Goal: Transaction & Acquisition: Purchase product/service

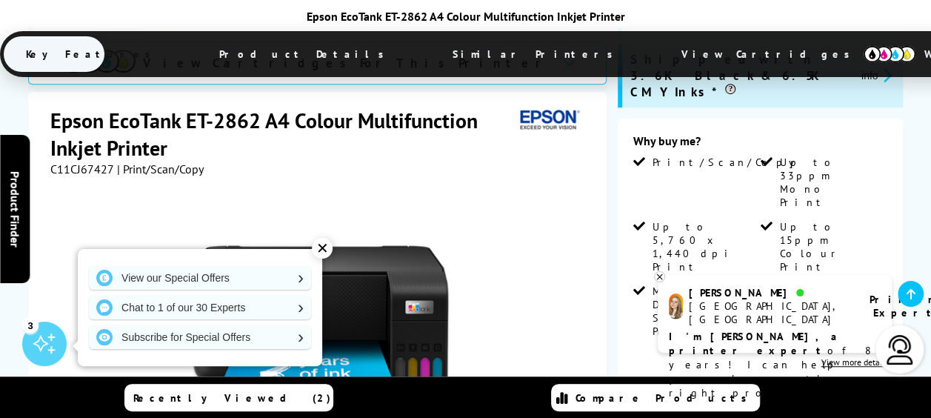
click at [327, 252] on div "✕" at bounding box center [322, 248] width 21 height 21
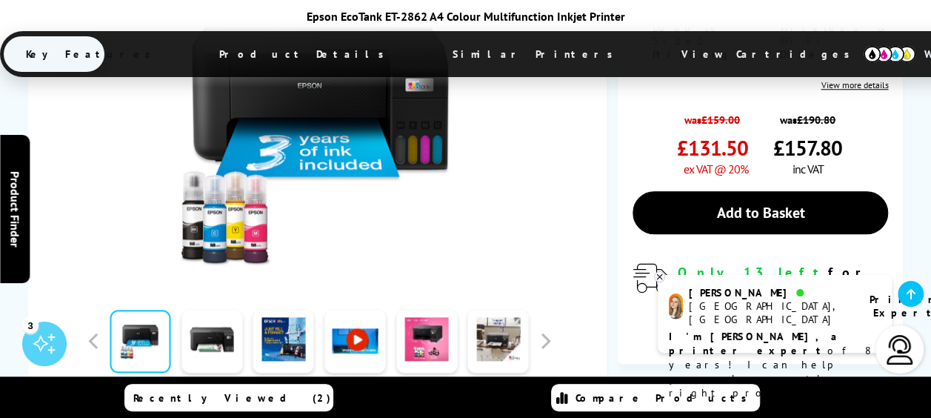
scroll to position [518, 0]
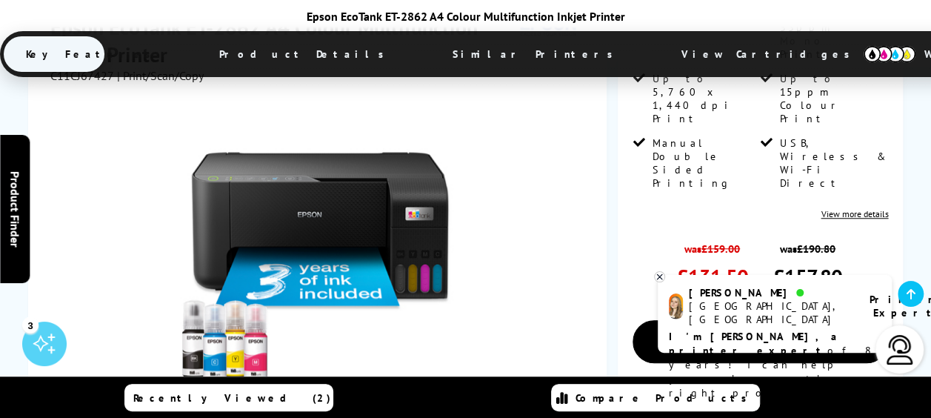
click at [912, 295] on icon at bounding box center [910, 294] width 9 height 12
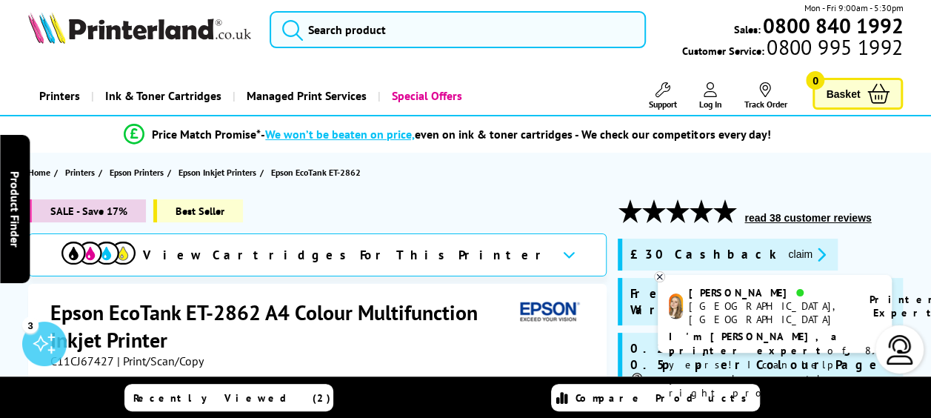
scroll to position [0, 0]
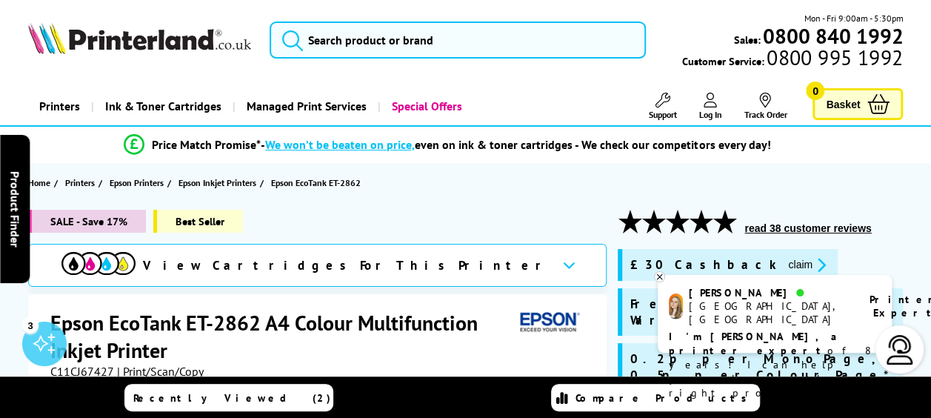
click at [660, 277] on icon at bounding box center [659, 276] width 10 height 11
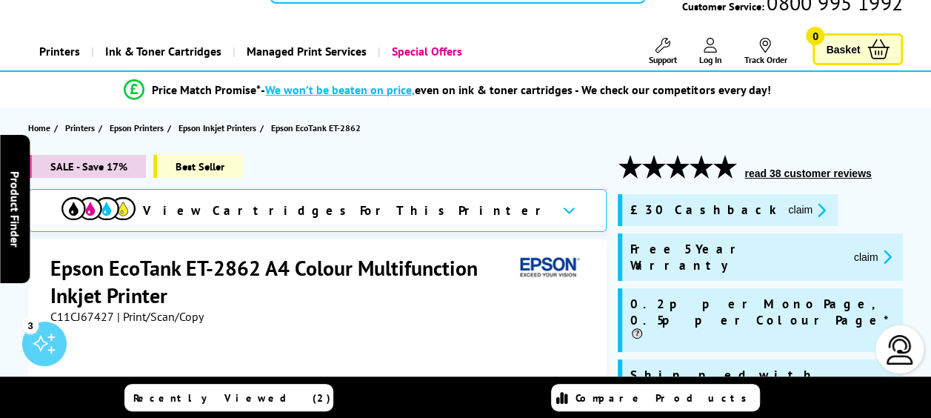
scroll to position [148, 0]
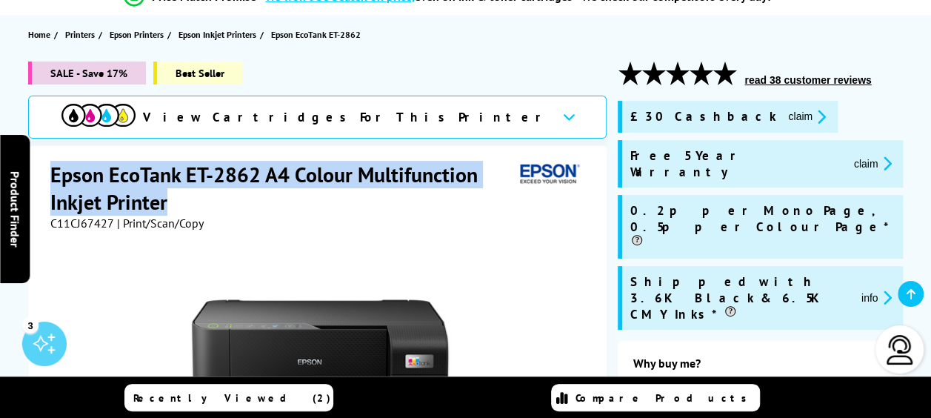
drag, startPoint x: 188, startPoint y: 199, endPoint x: 53, endPoint y: 171, distance: 137.6
click at [53, 171] on h1 "Epson EcoTank ET-2862 A4 Colour Multifunction Inkjet Printer" at bounding box center [282, 188] width 464 height 55
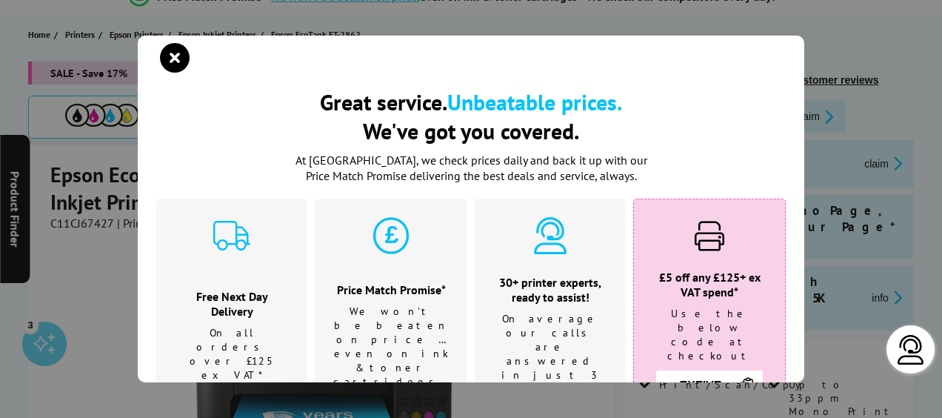
drag, startPoint x: 56, startPoint y: 171, endPoint x: 64, endPoint y: 172, distance: 7.4
drag, startPoint x: 64, startPoint y: 172, endPoint x: 171, endPoint y: 58, distance: 156.0
click at [171, 58] on icon "close modal" at bounding box center [175, 58] width 30 height 30
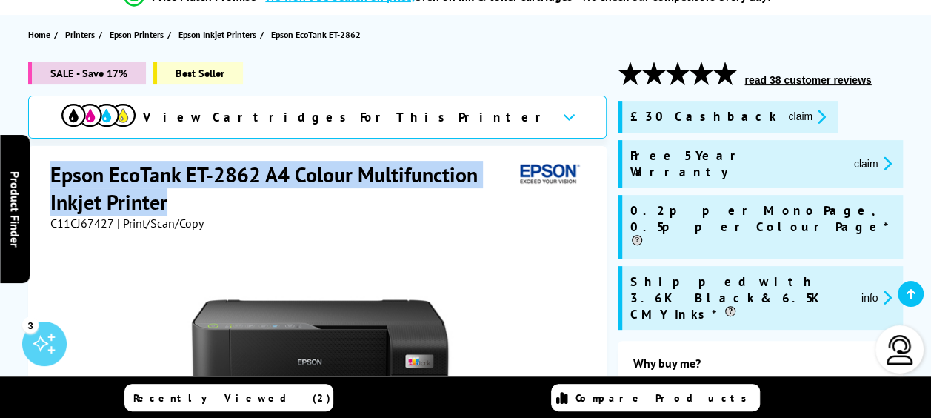
drag, startPoint x: 185, startPoint y: 194, endPoint x: 55, endPoint y: 157, distance: 135.4
copy h1 "Epson EcoTank ET-2862 A4 Colour Multifunction Inkjet Printer"
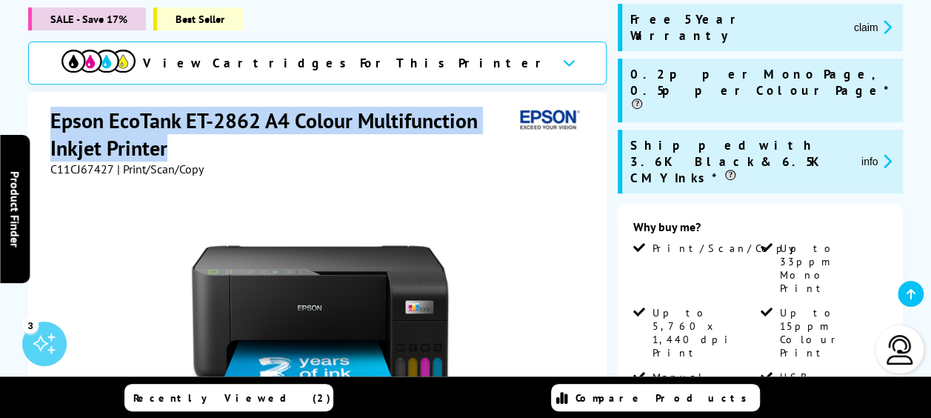
scroll to position [370, 0]
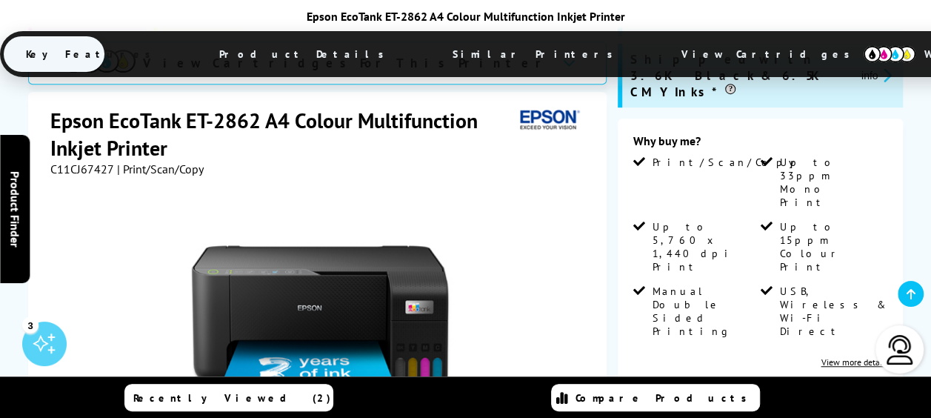
drag, startPoint x: 687, startPoint y: 282, endPoint x: 743, endPoint y: 281, distance: 56.3
click at [743, 411] on span "£131.50" at bounding box center [712, 424] width 71 height 27
drag, startPoint x: 743, startPoint y: 281, endPoint x: 721, endPoint y: 281, distance: 22.2
copy span "131.50"
